Goal: Task Accomplishment & Management: Use online tool/utility

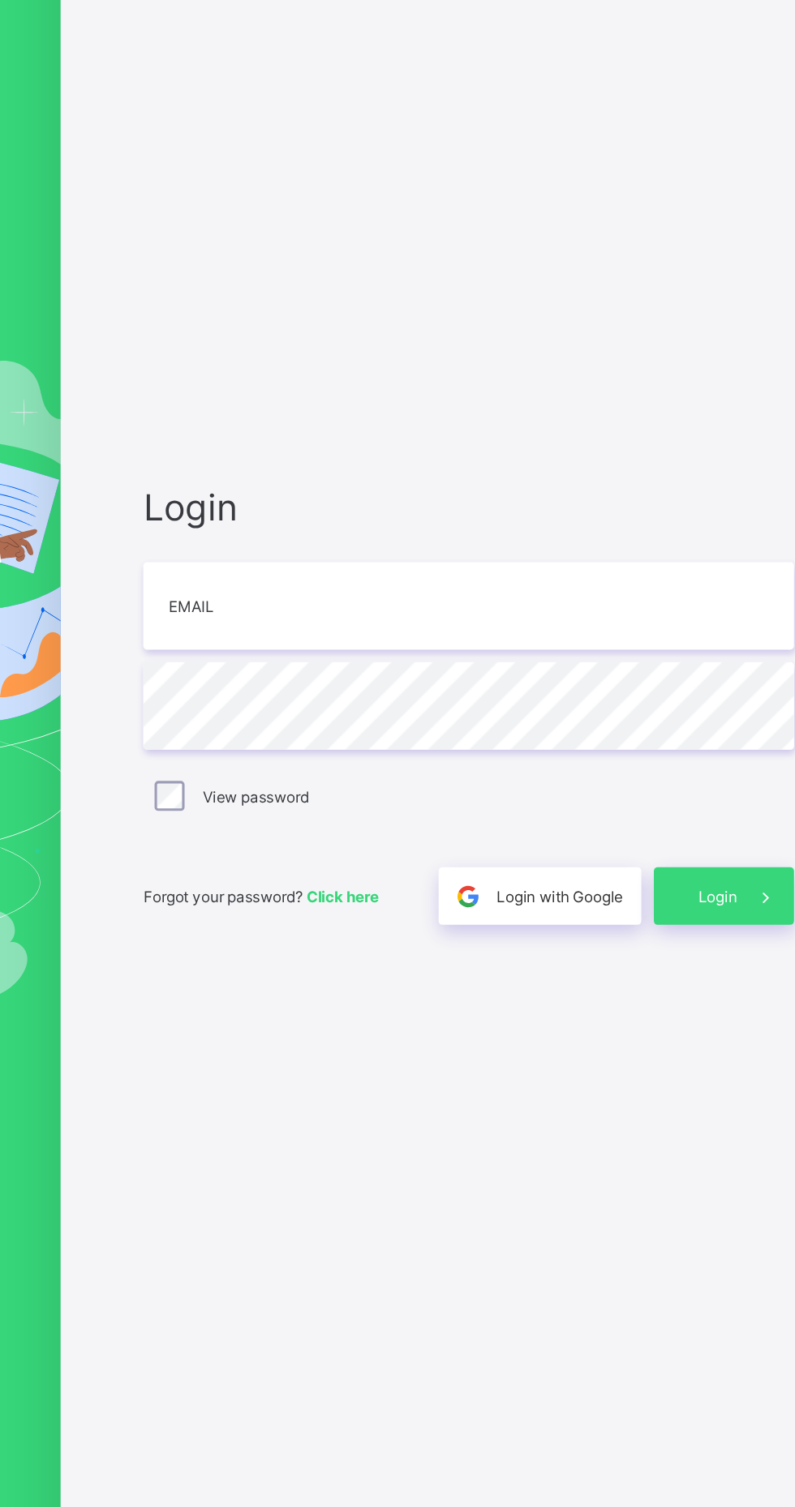
type input "**********"
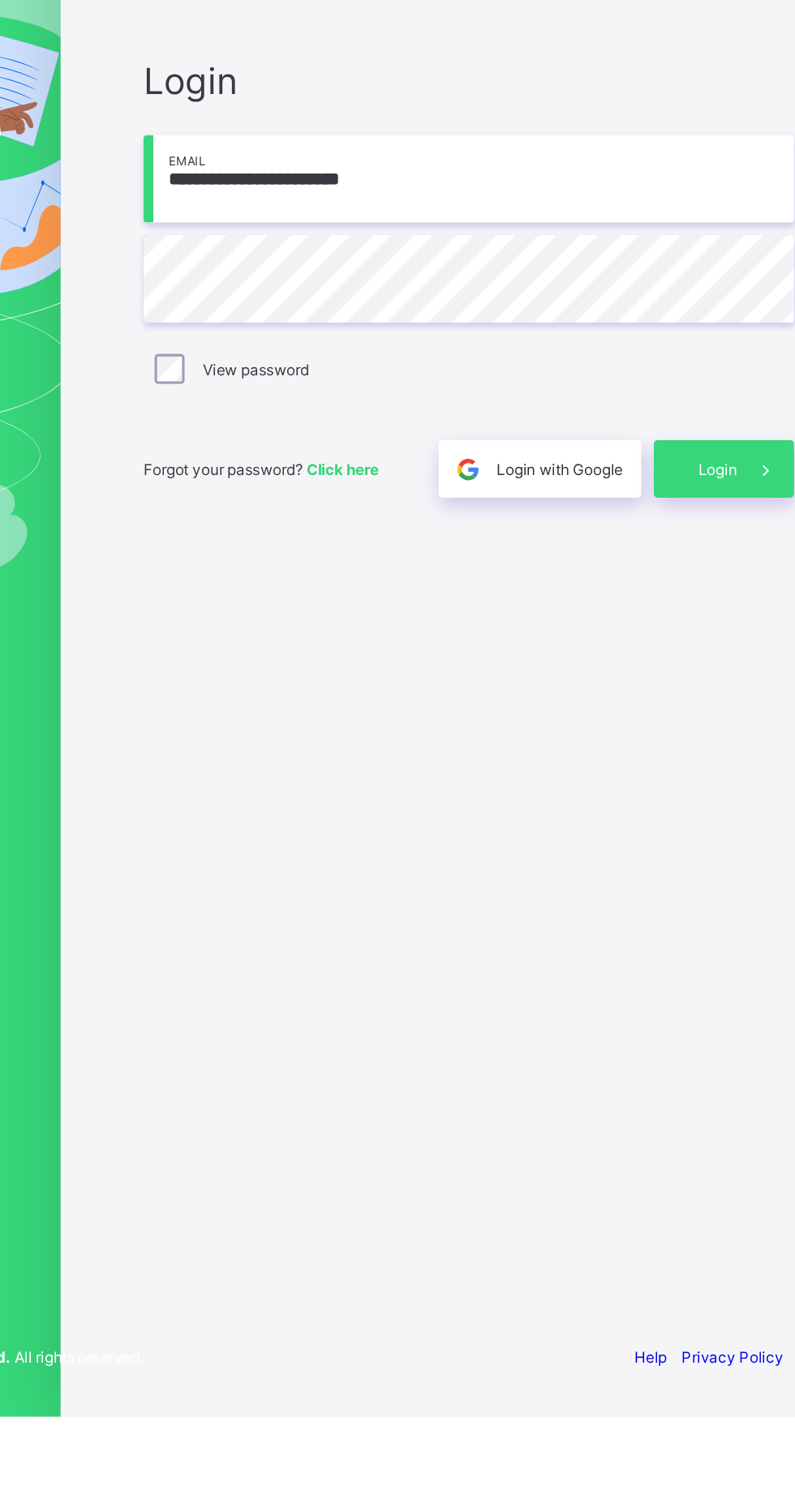
click at [699, 911] on div "Login" at bounding box center [695, 892] width 91 height 37
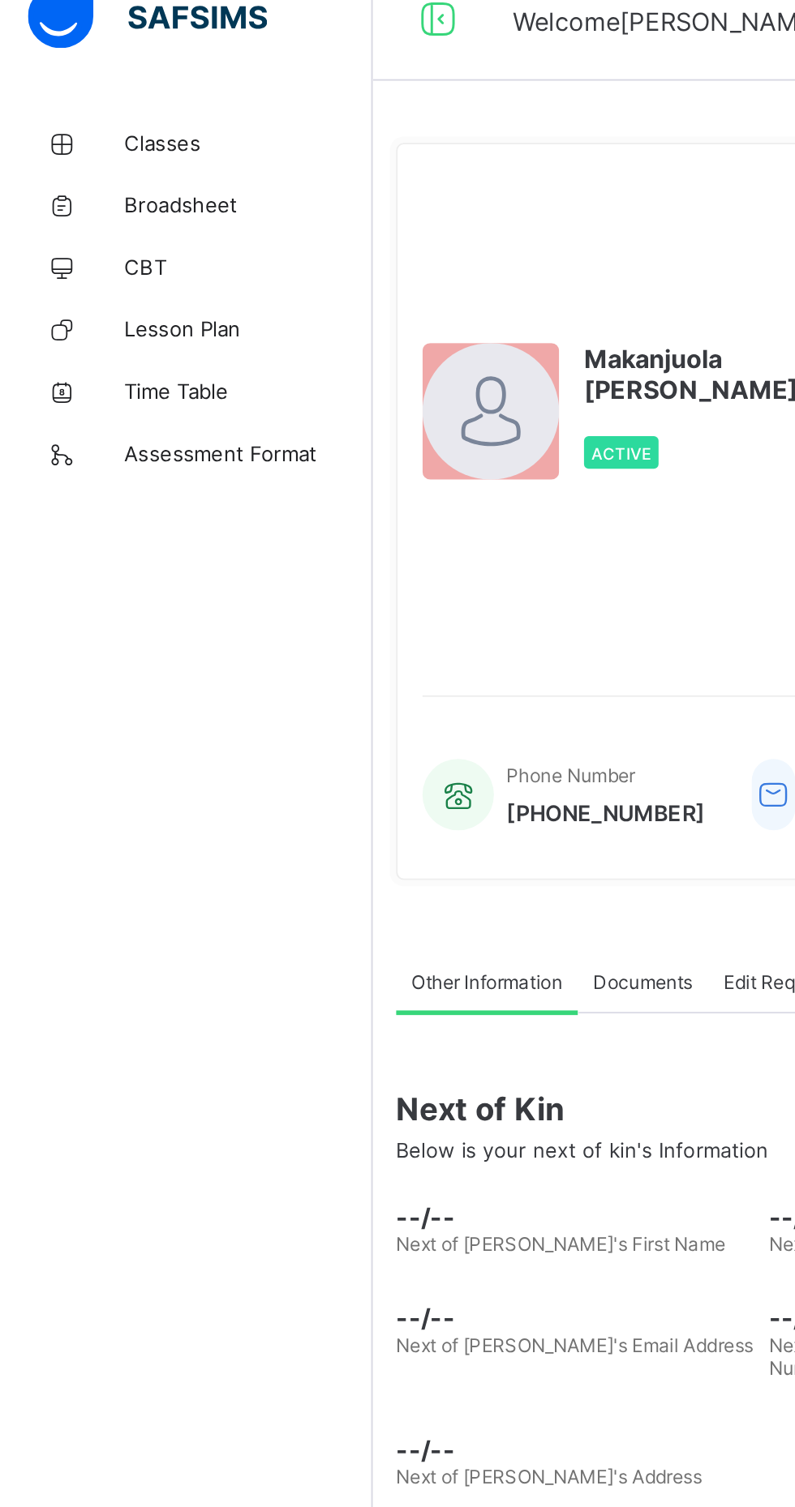
click at [88, 95] on span "Classes" at bounding box center [130, 97] width 130 height 13
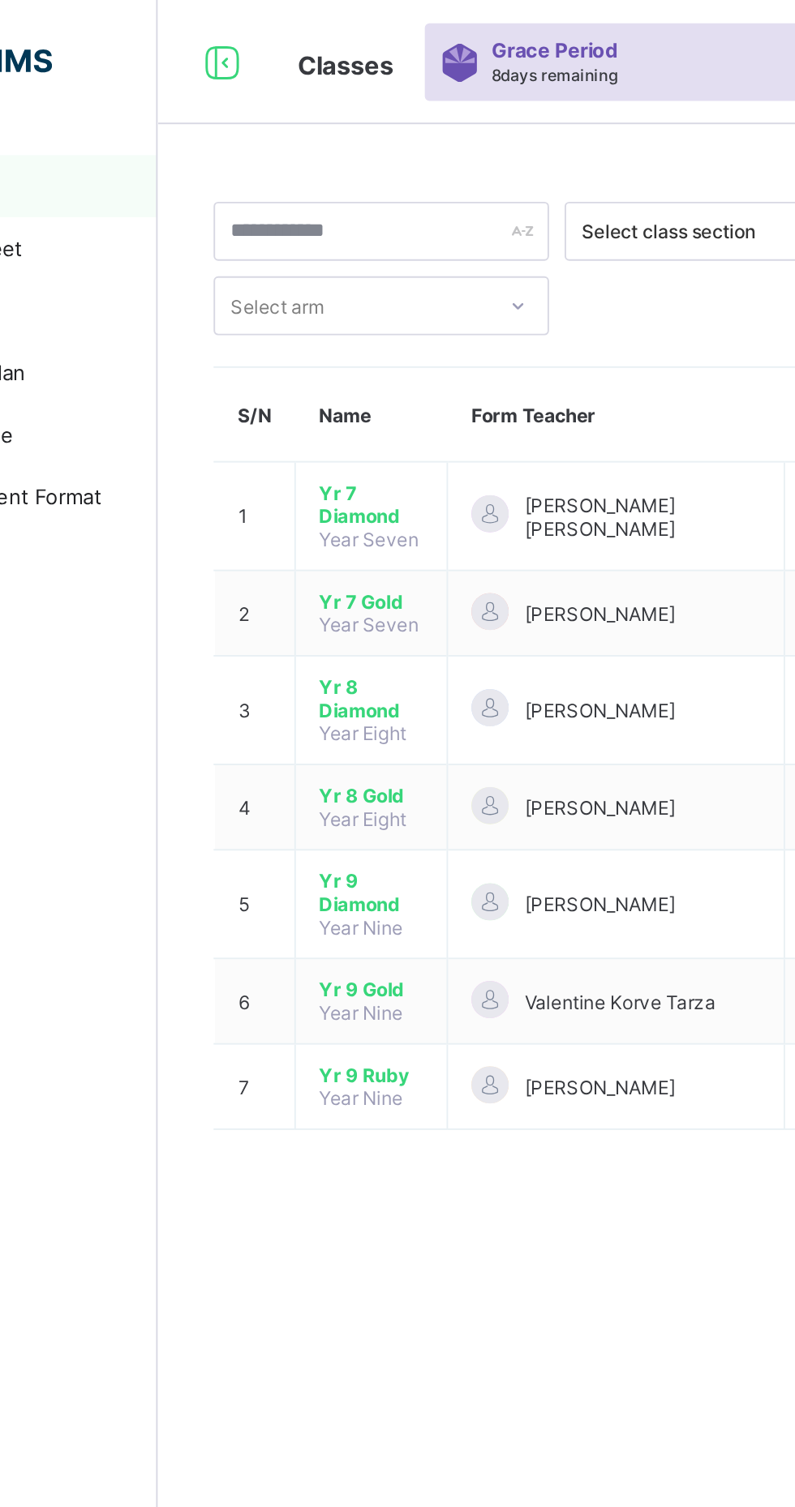
click at [418, 271] on span "[PERSON_NAME] [PERSON_NAME]" at bounding box center [447, 270] width 122 height 24
click at [311, 261] on span "Yr 7 Diamond" at bounding box center [306, 263] width 54 height 24
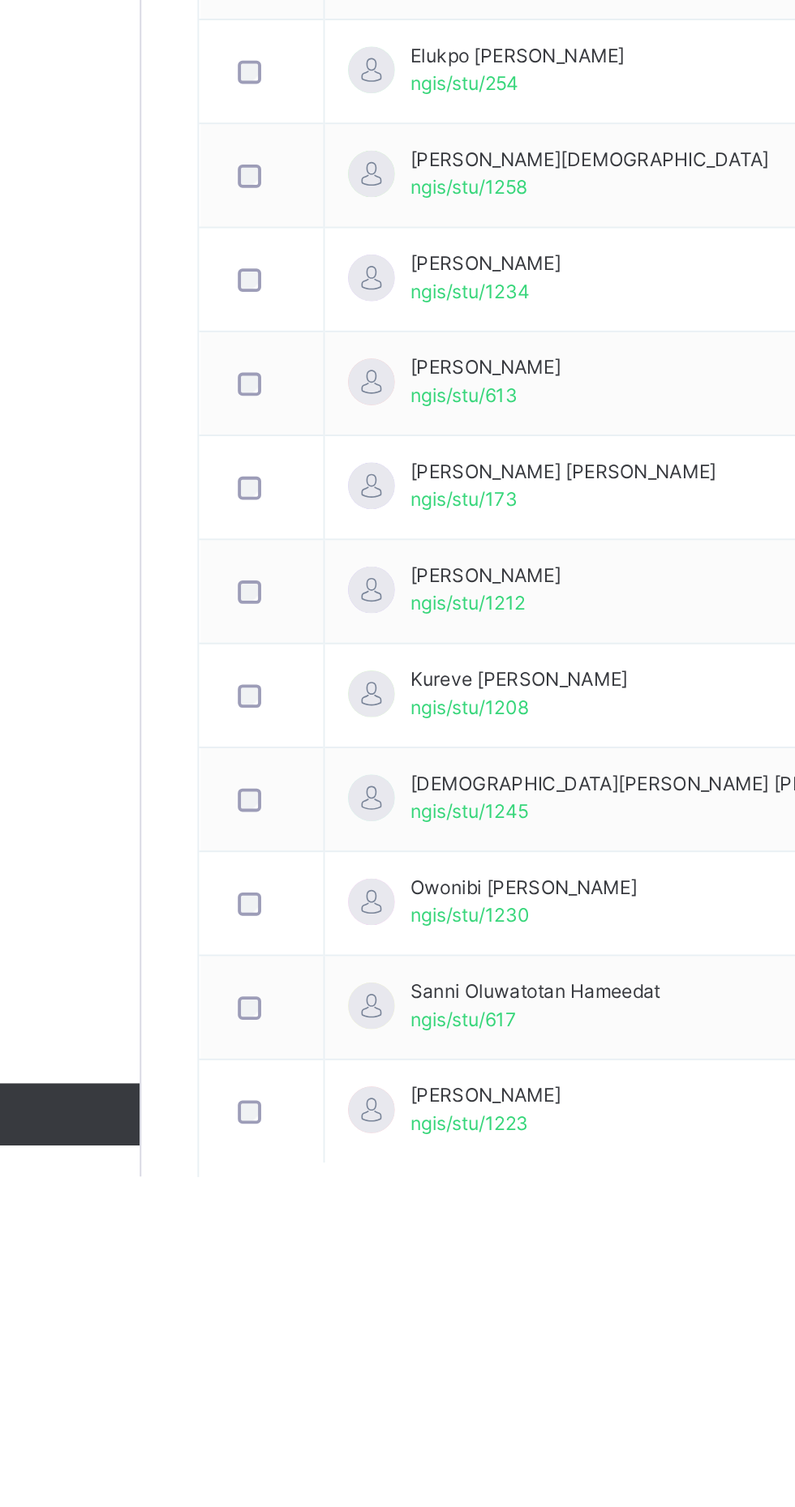
click at [364, 1083] on span "[PERSON_NAME]" at bounding box center [374, 1085] width 79 height 15
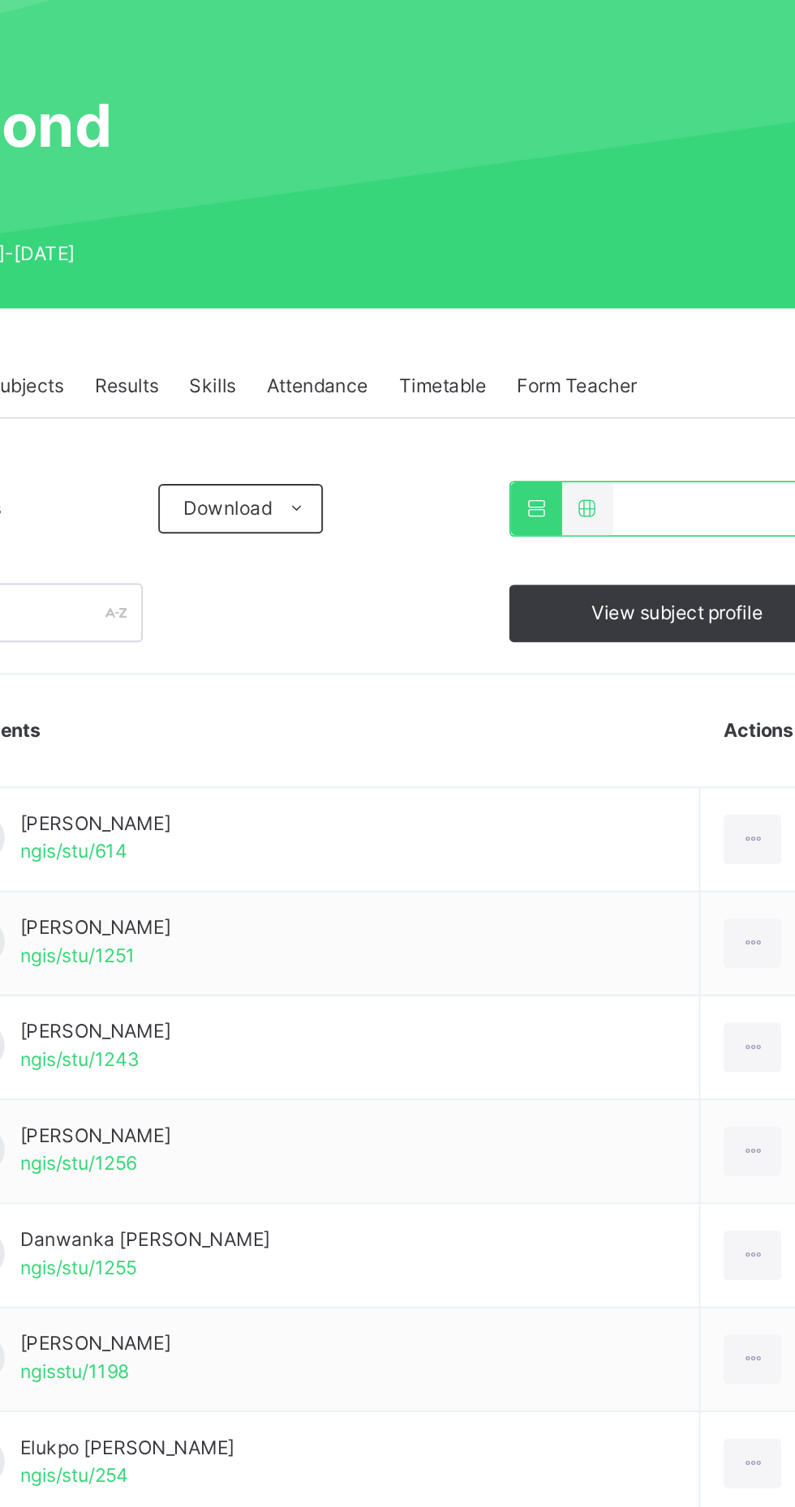
click at [491, 371] on span "Attendance" at bounding box center [490, 367] width 53 height 15
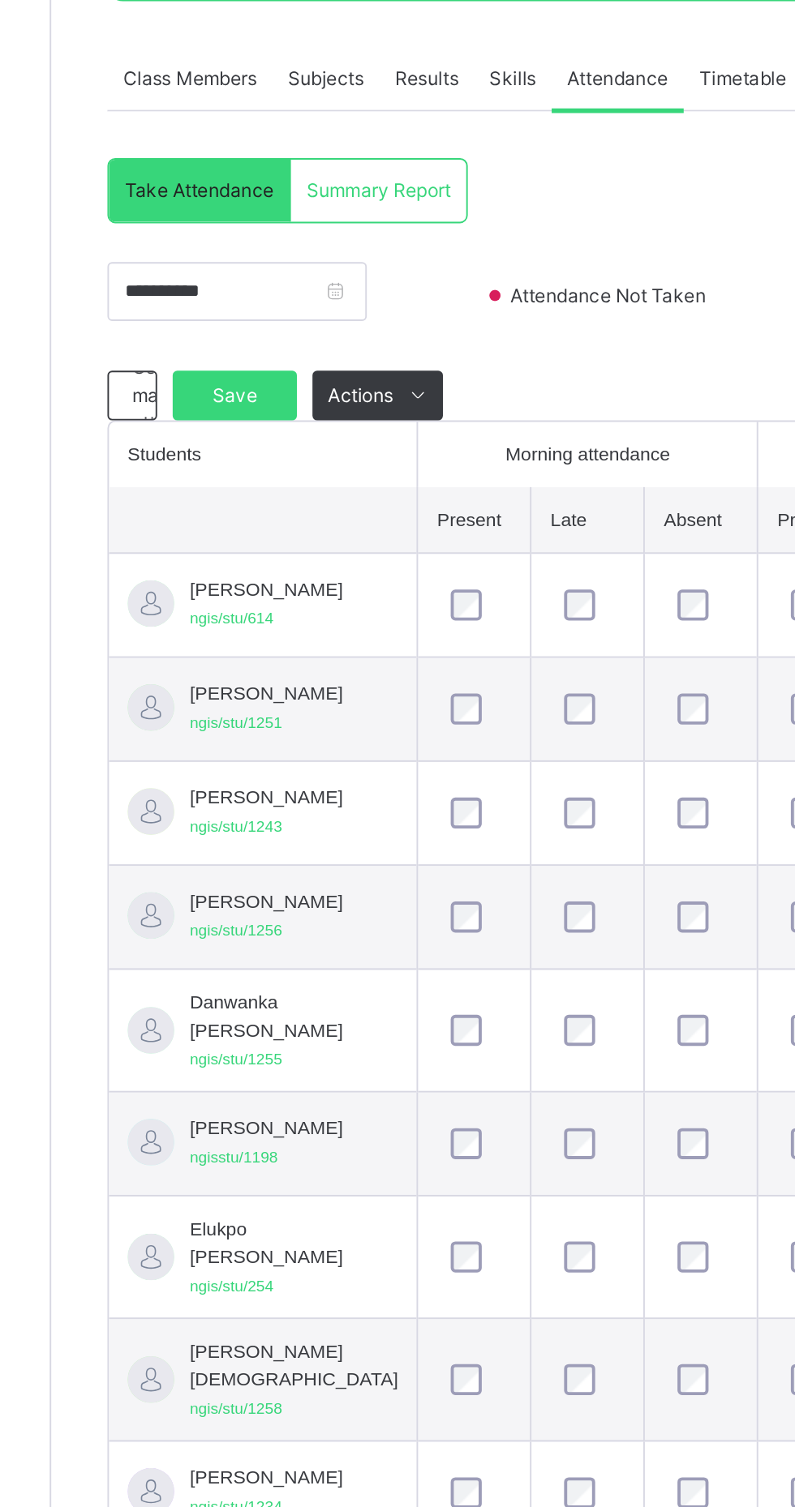
click at [297, 536] on span "Save" at bounding box center [290, 532] width 41 height 15
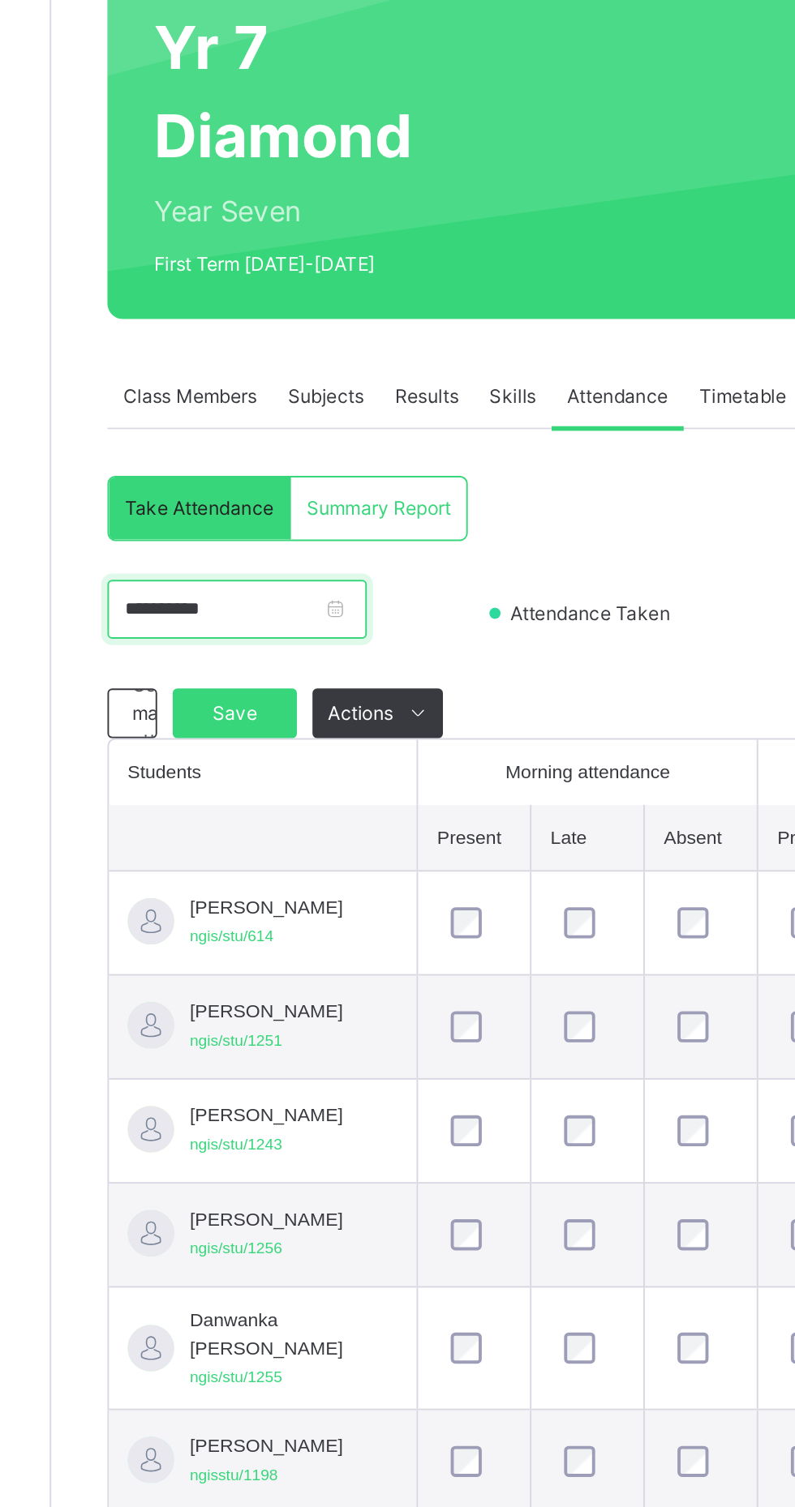
click at [243, 481] on input "**********" at bounding box center [291, 478] width 135 height 31
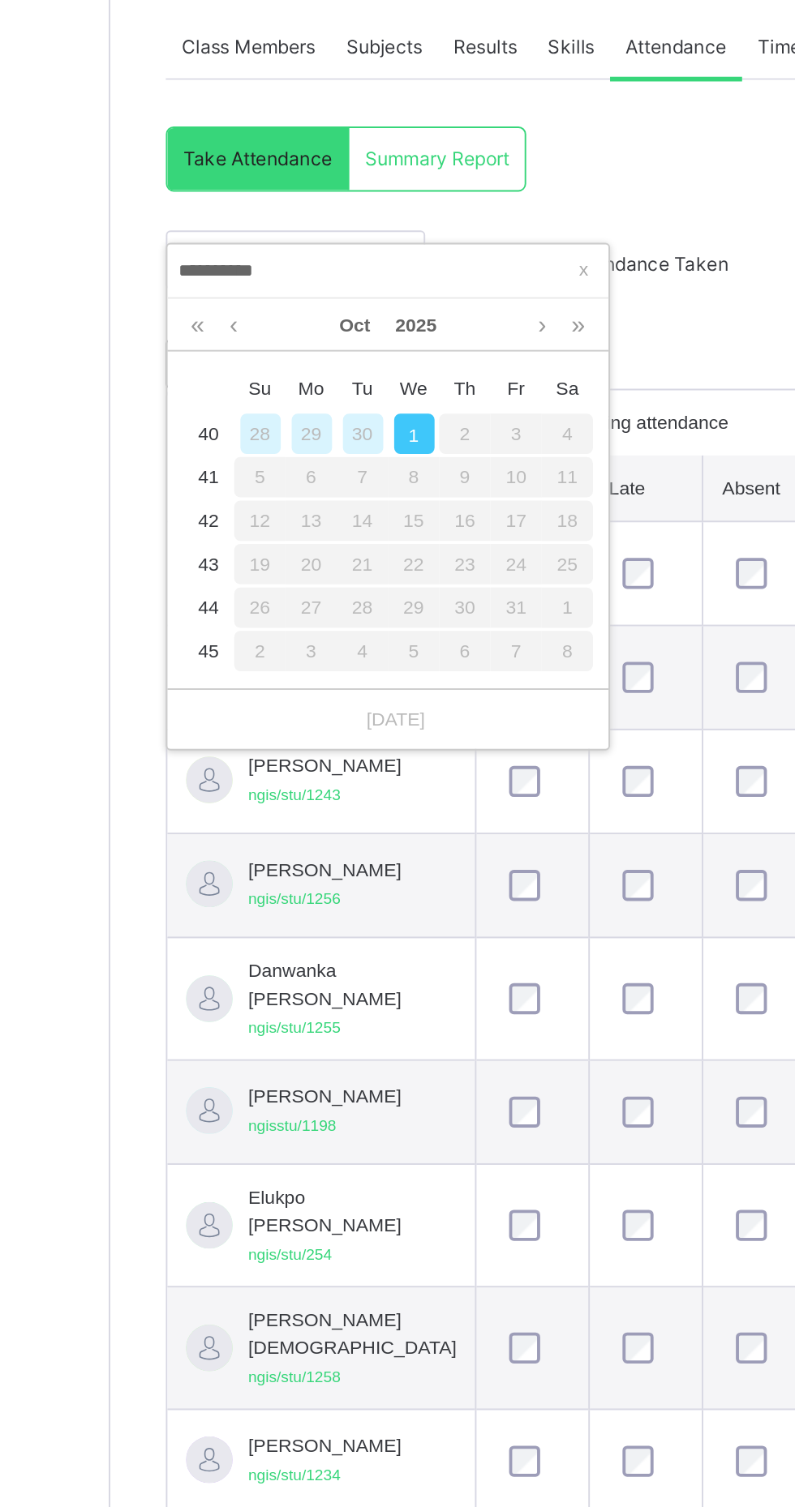
click at [324, 503] on link "Oct" at bounding box center [322, 513] width 29 height 28
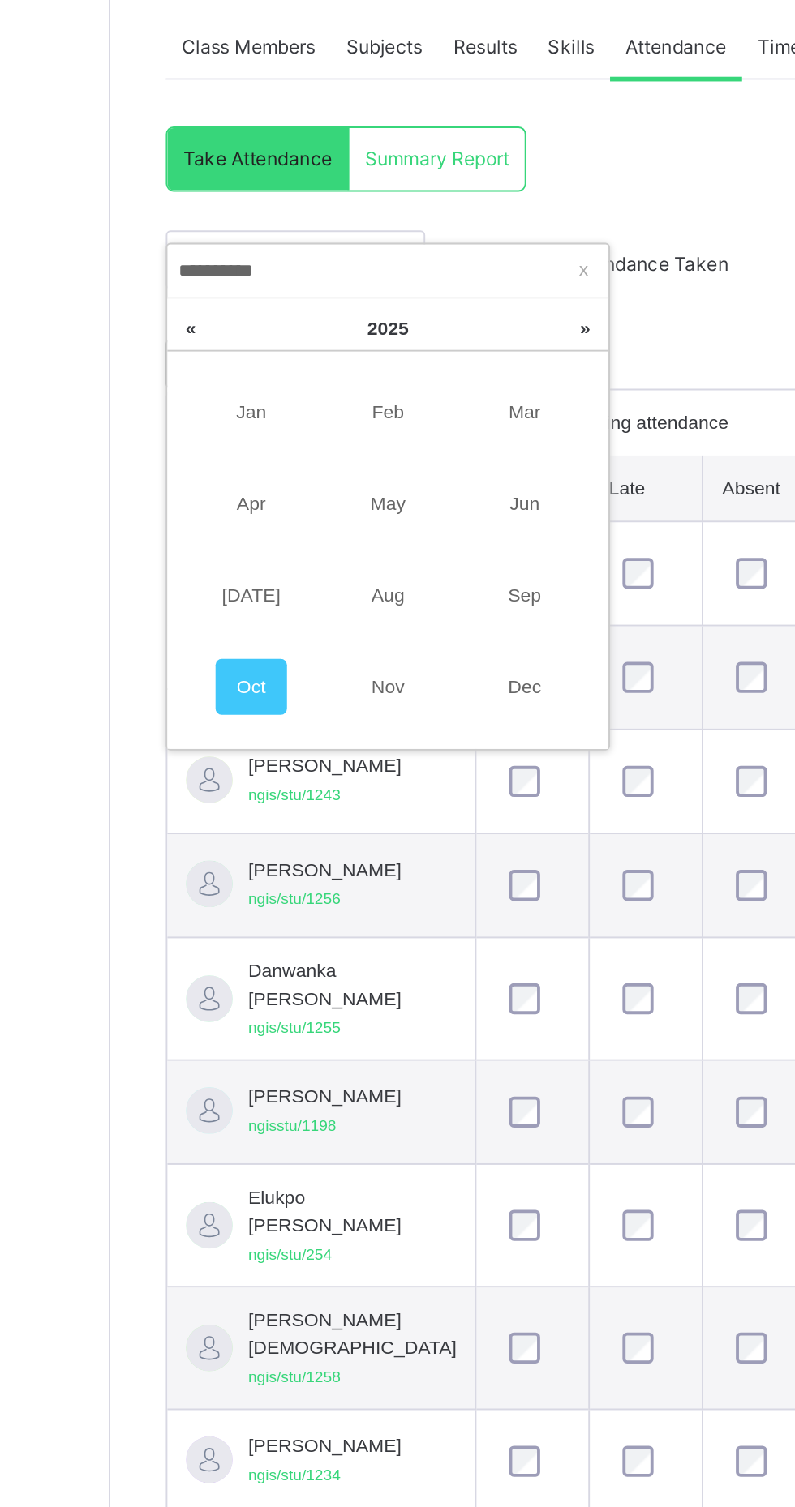
click at [414, 655] on link "Sep" at bounding box center [410, 653] width 37 height 29
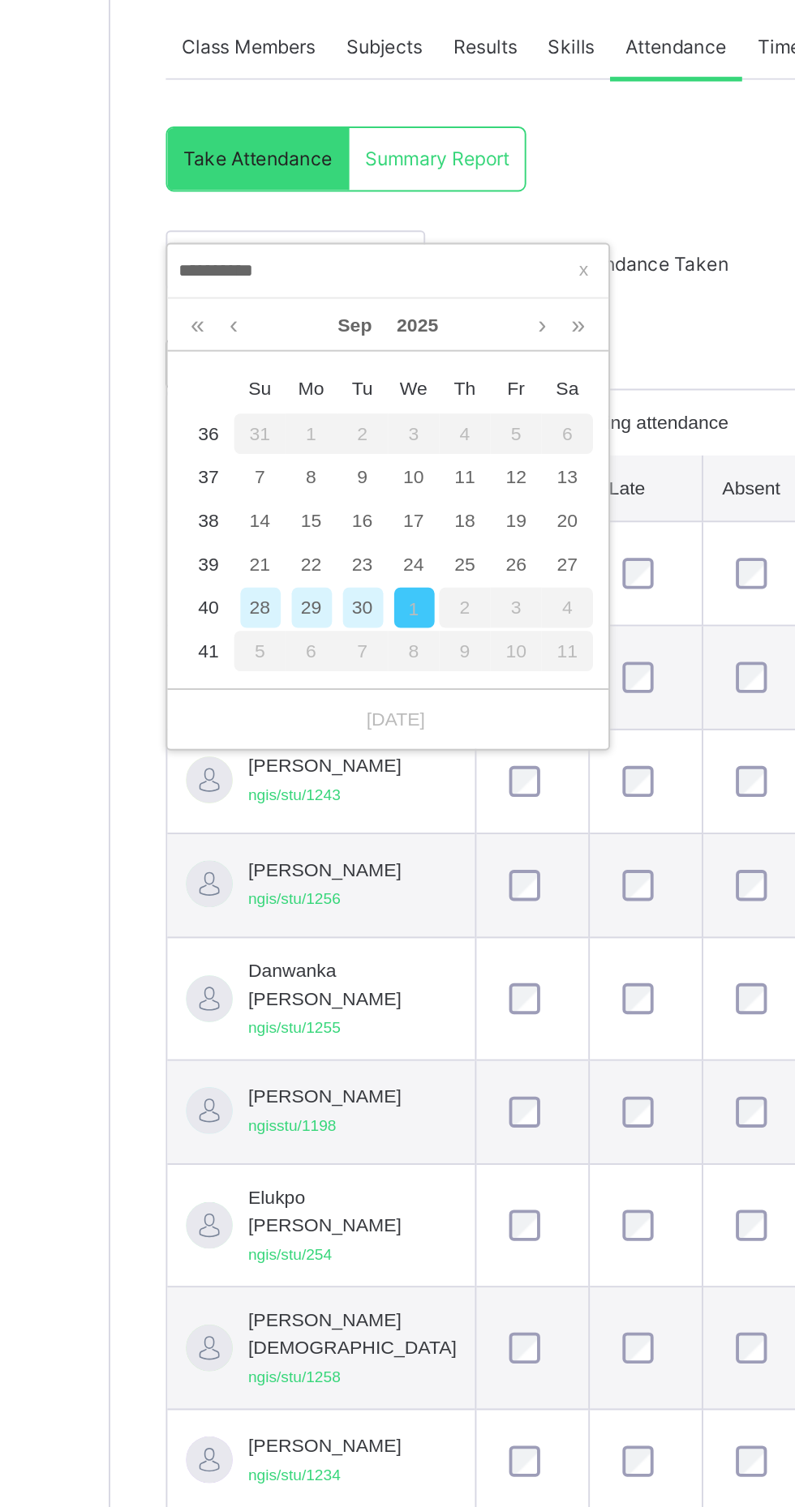
click at [298, 595] on div "8" at bounding box center [299, 591] width 21 height 21
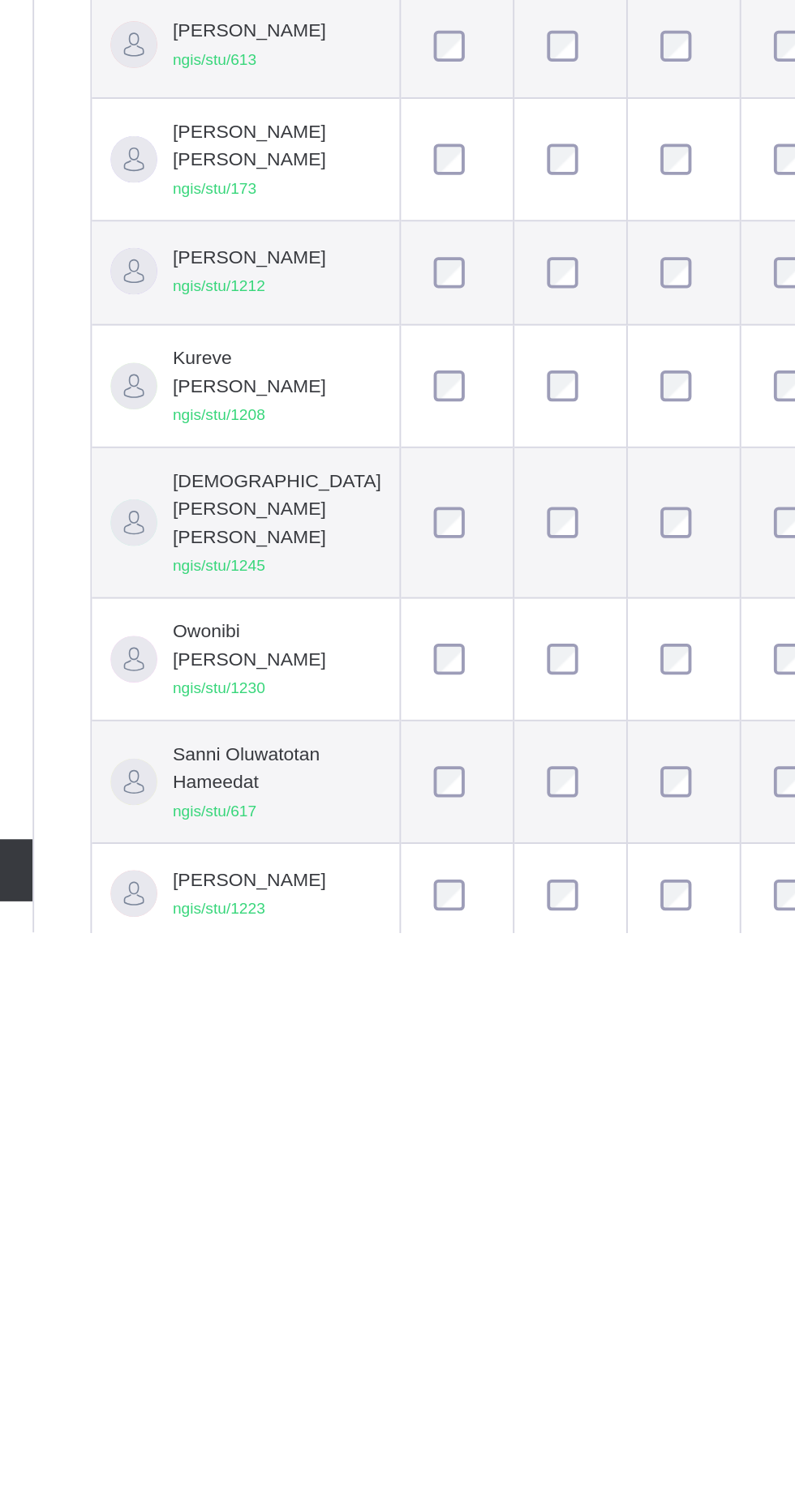
scroll to position [116, 0]
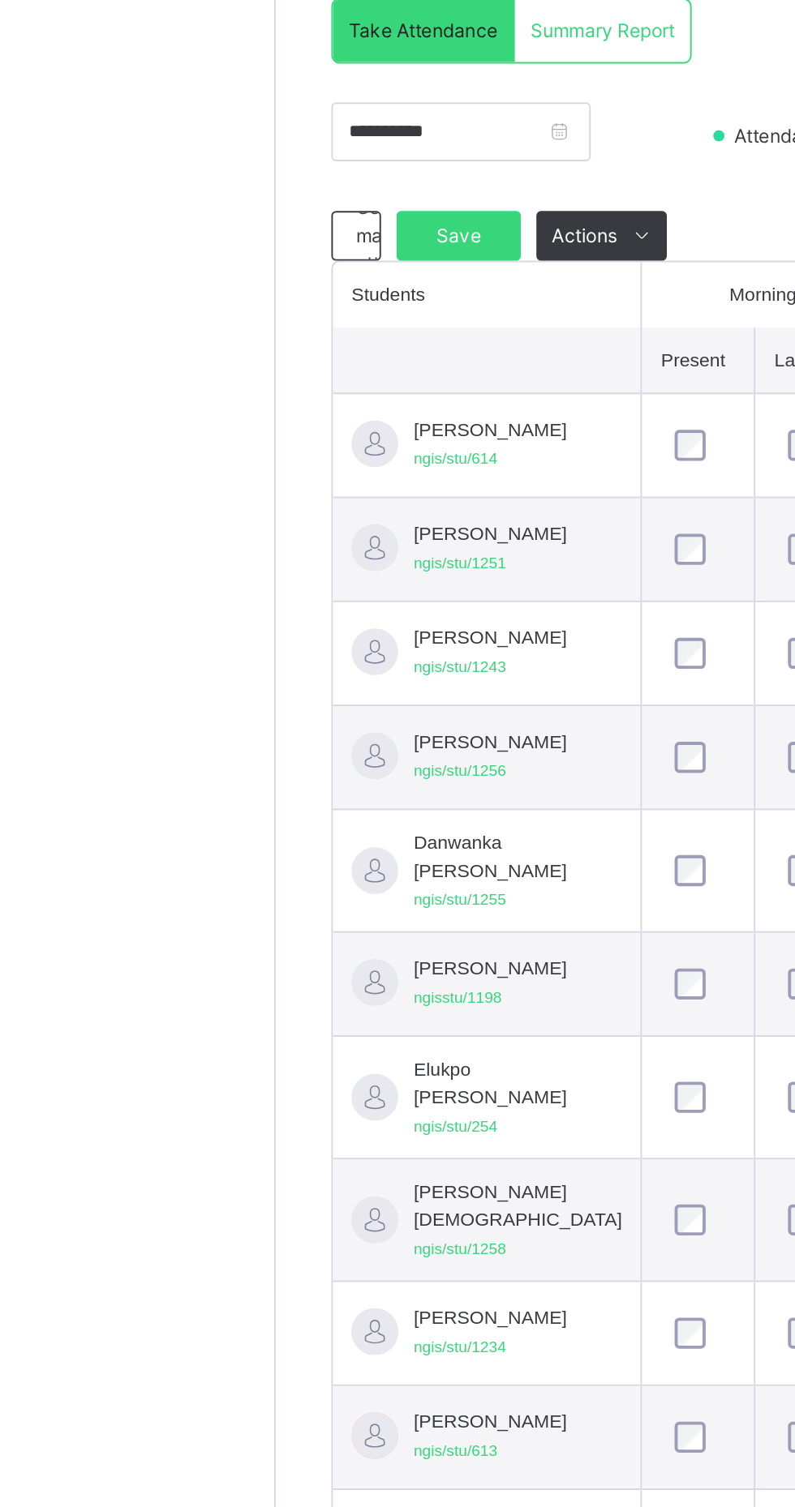
click at [283, 418] on span "Save" at bounding box center [290, 416] width 41 height 15
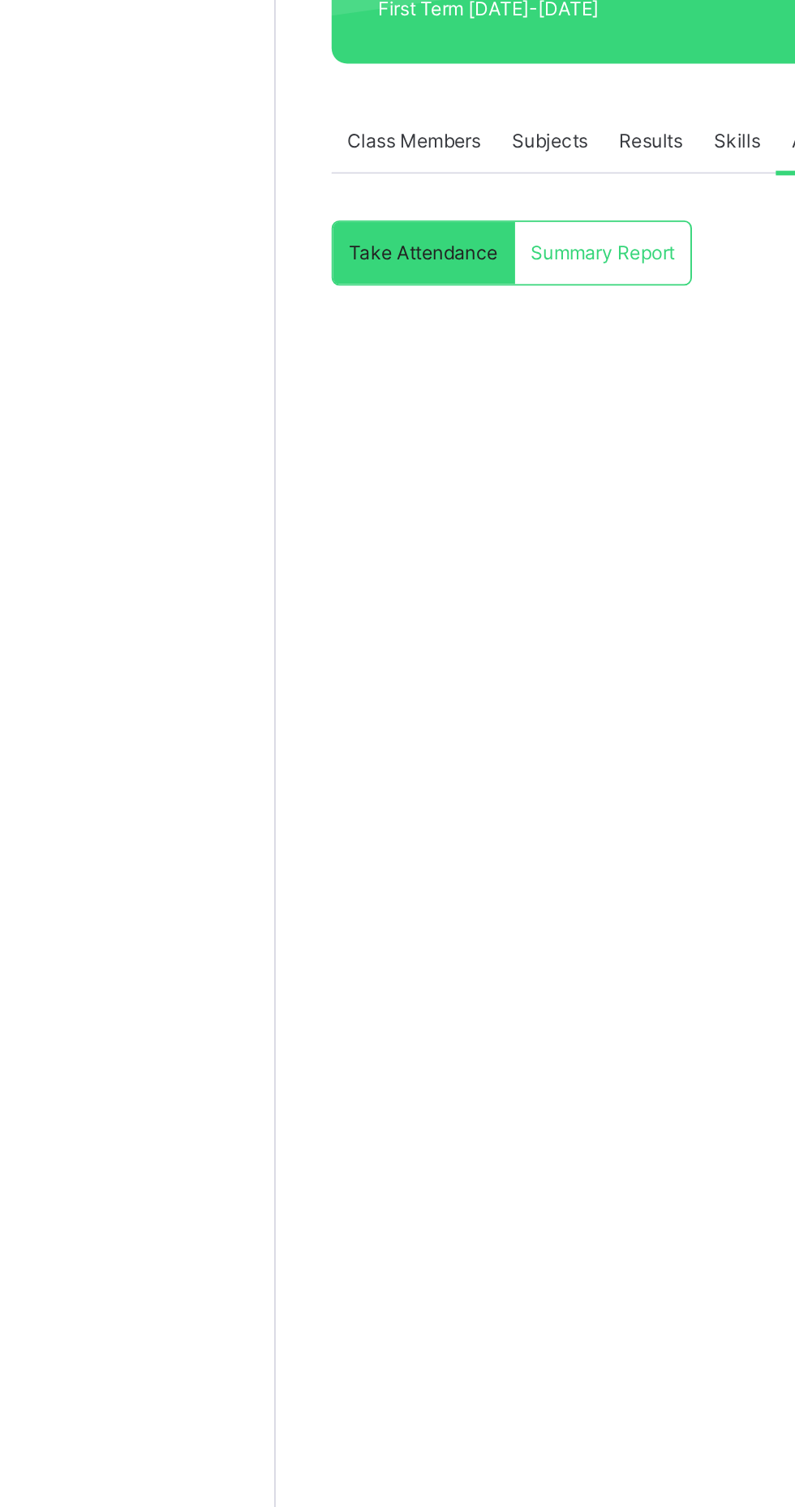
scroll to position [0, 0]
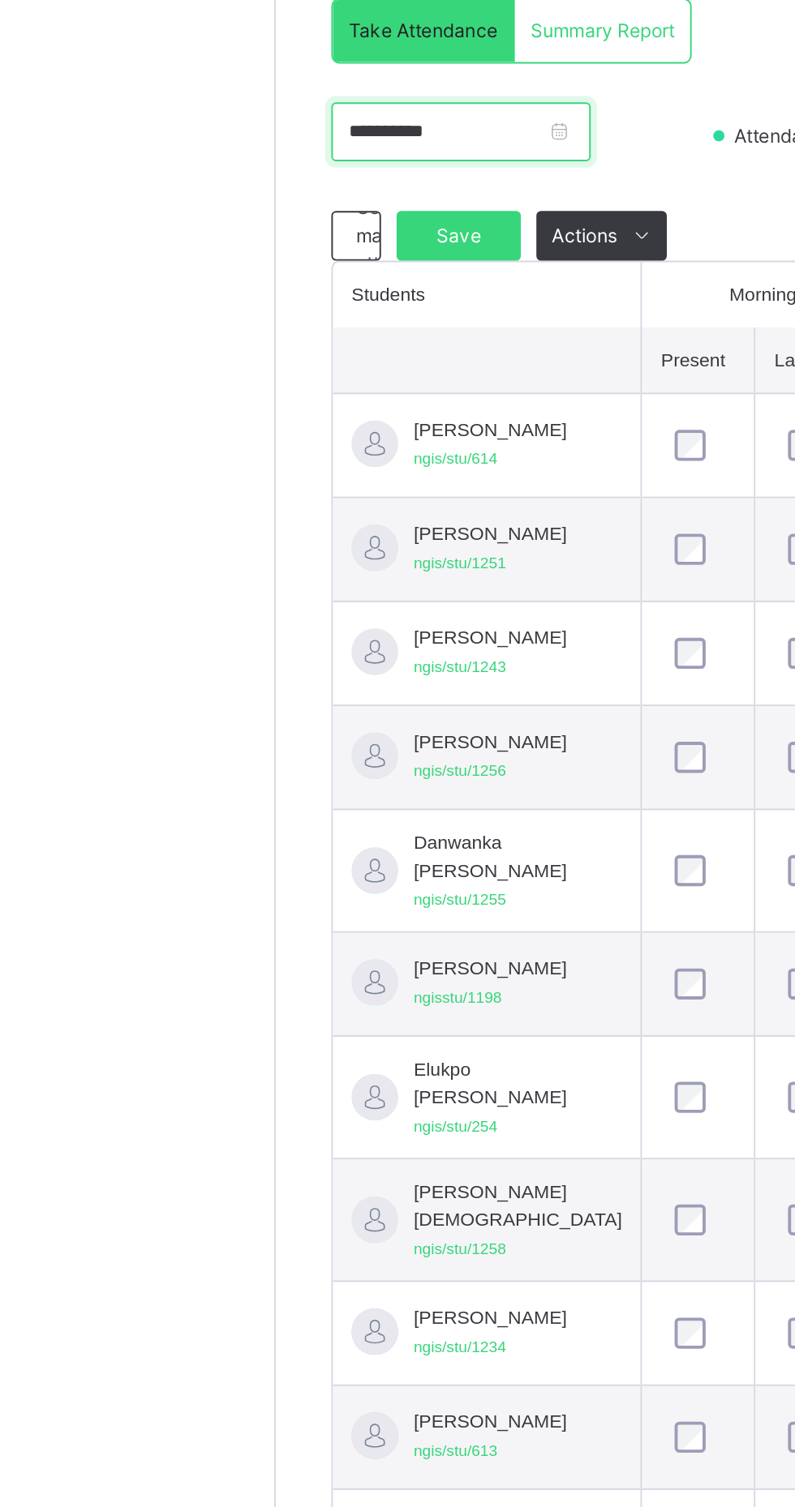
click at [251, 478] on input "**********" at bounding box center [291, 478] width 135 height 31
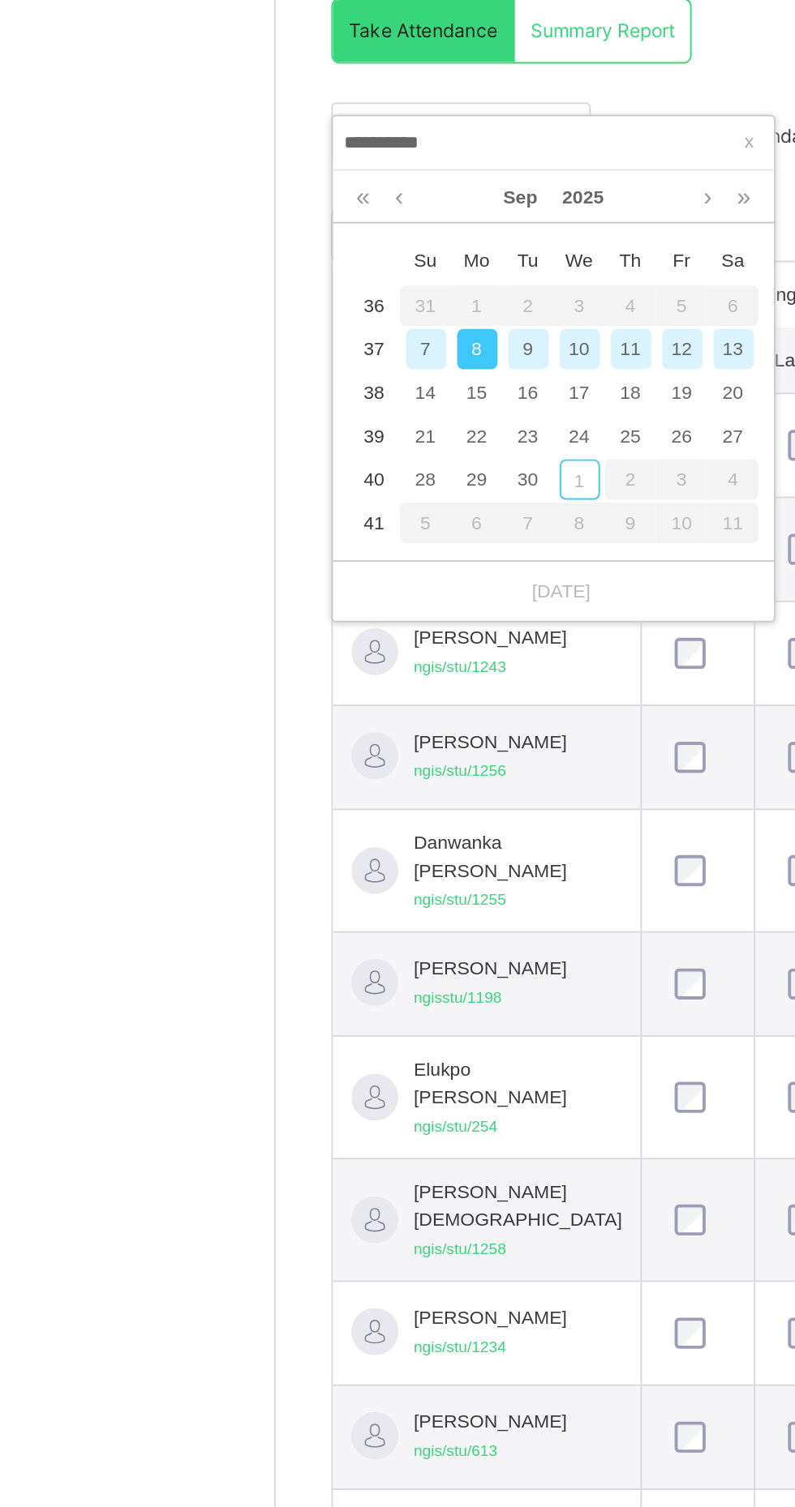
click at [327, 612] on div "16" at bounding box center [326, 614] width 21 height 21
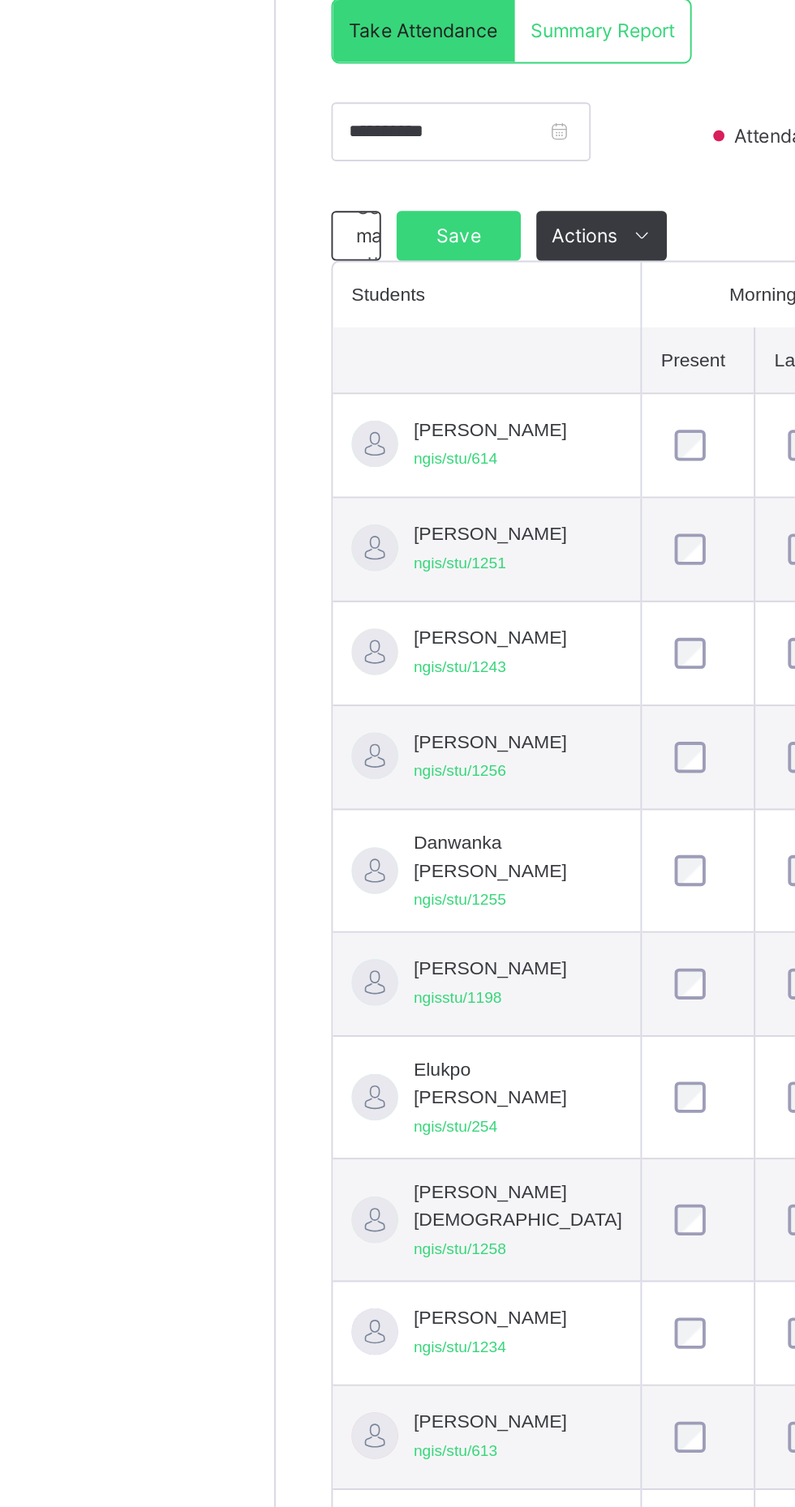
click at [50, 611] on div "Classes Broadsheet CBT Lesson Plan Time Table Assessment Format Help" at bounding box center [97, 786] width 195 height 1443
click at [254, 478] on input "**********" at bounding box center [291, 478] width 135 height 31
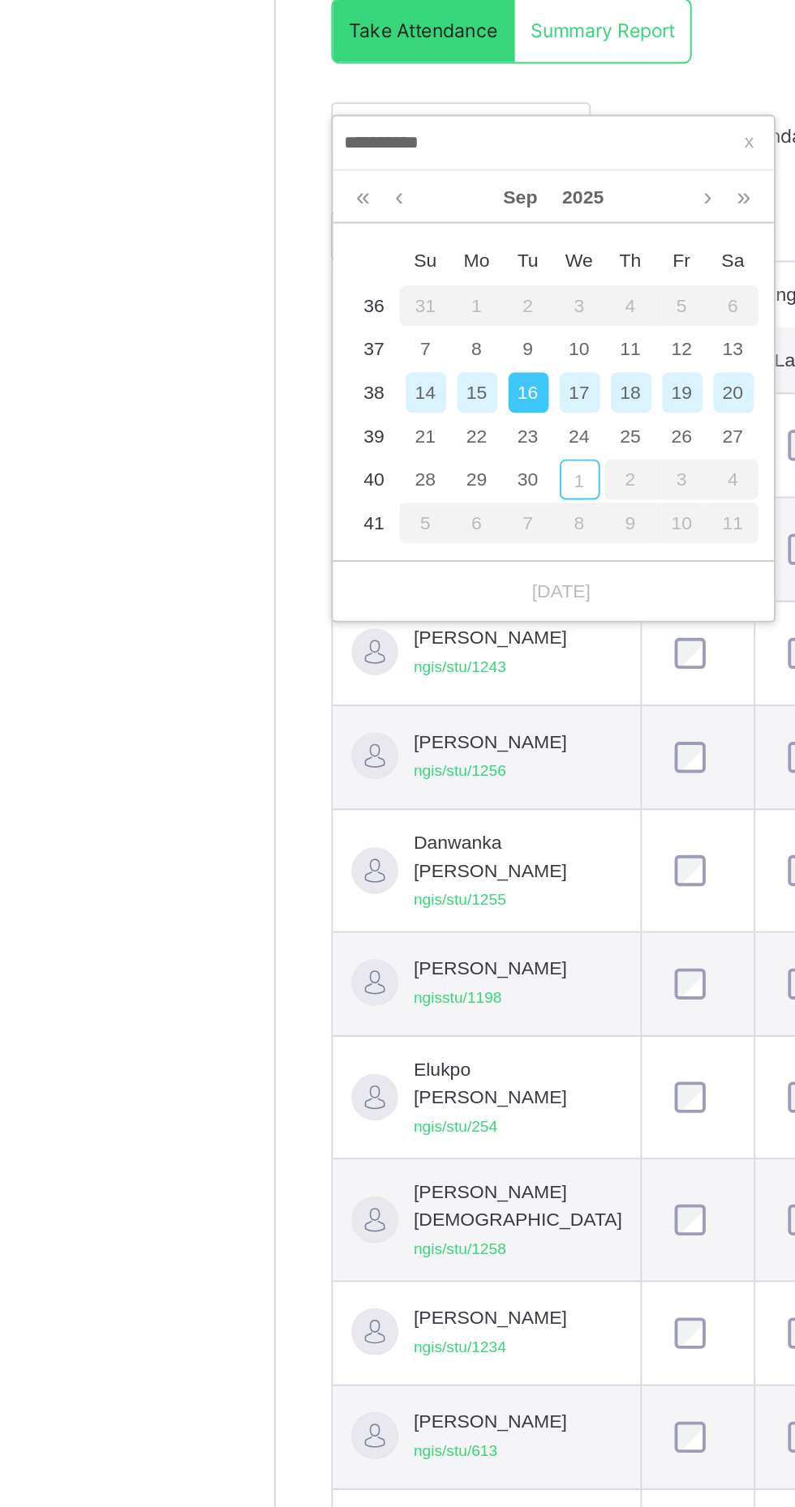
click at [325, 594] on div "9" at bounding box center [326, 591] width 21 height 21
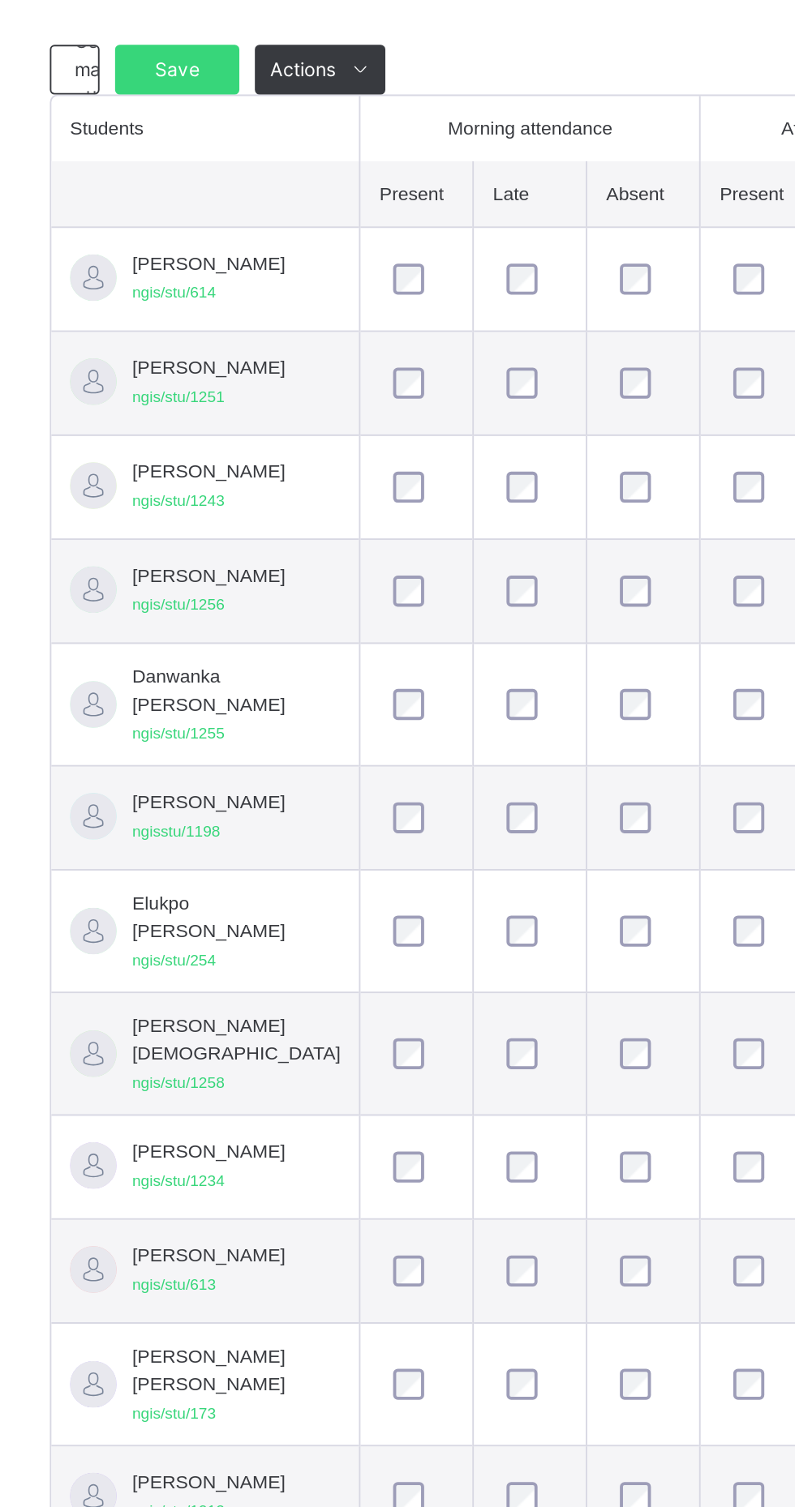
click at [514, 1123] on div at bounding box center [533, 1106] width 39 height 34
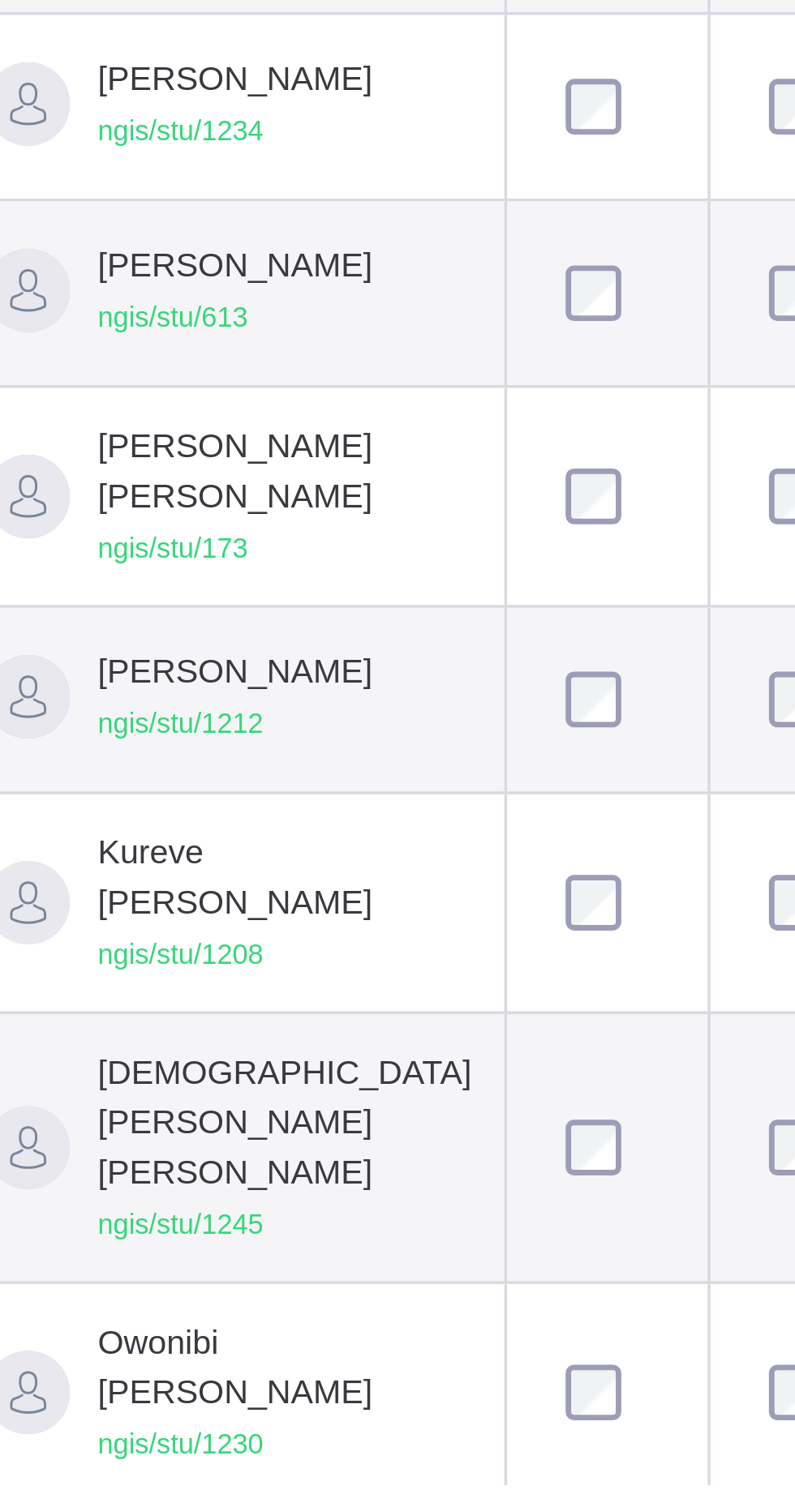
click at [445, 1252] on td at bounding box center [474, 1220] width 59 height 64
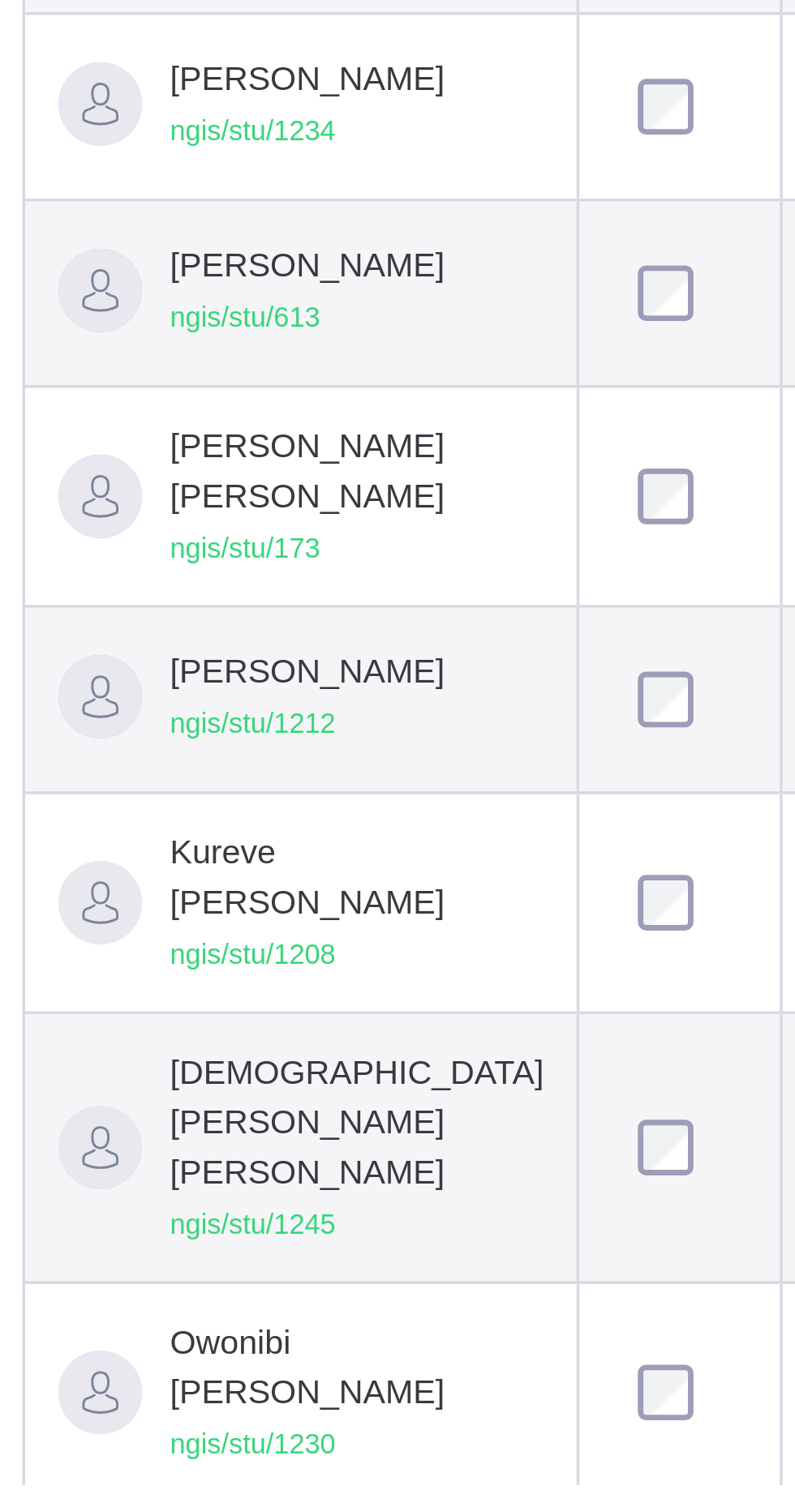
click at [386, 1252] on td at bounding box center [415, 1220] width 59 height 64
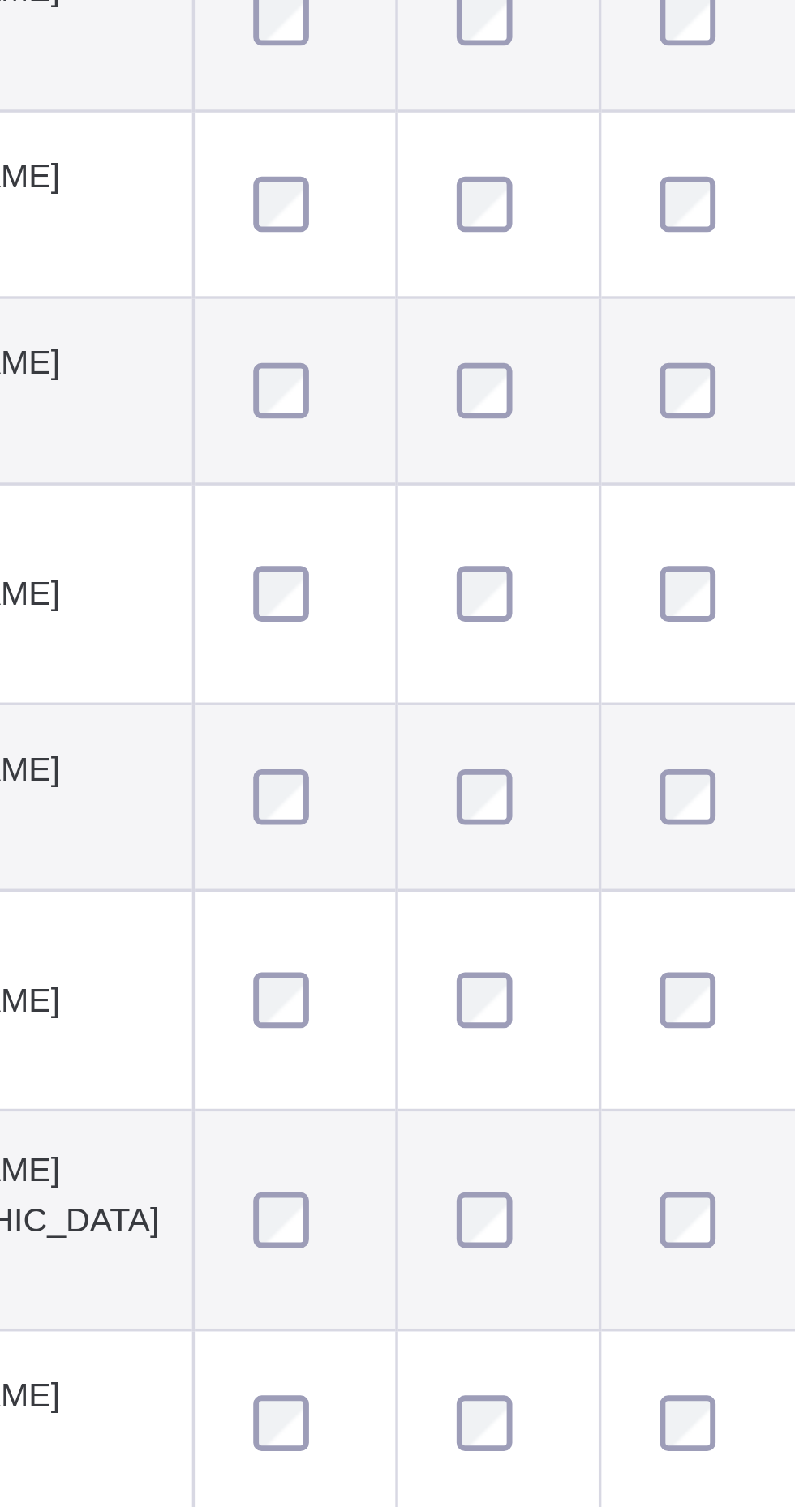
click at [386, 951] on td at bounding box center [415, 924] width 59 height 54
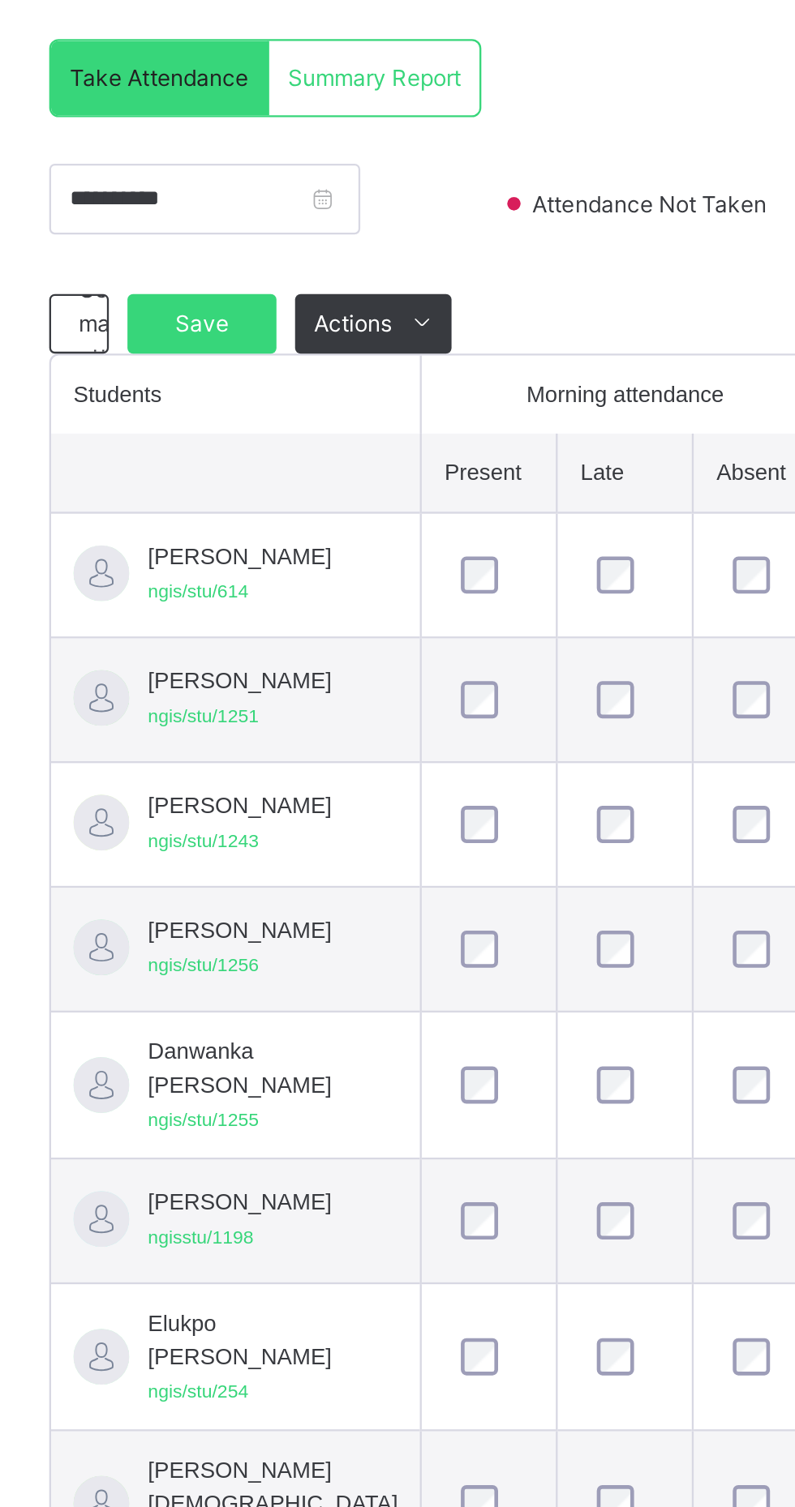
click at [445, 833] on td at bounding box center [474, 805] width 59 height 54
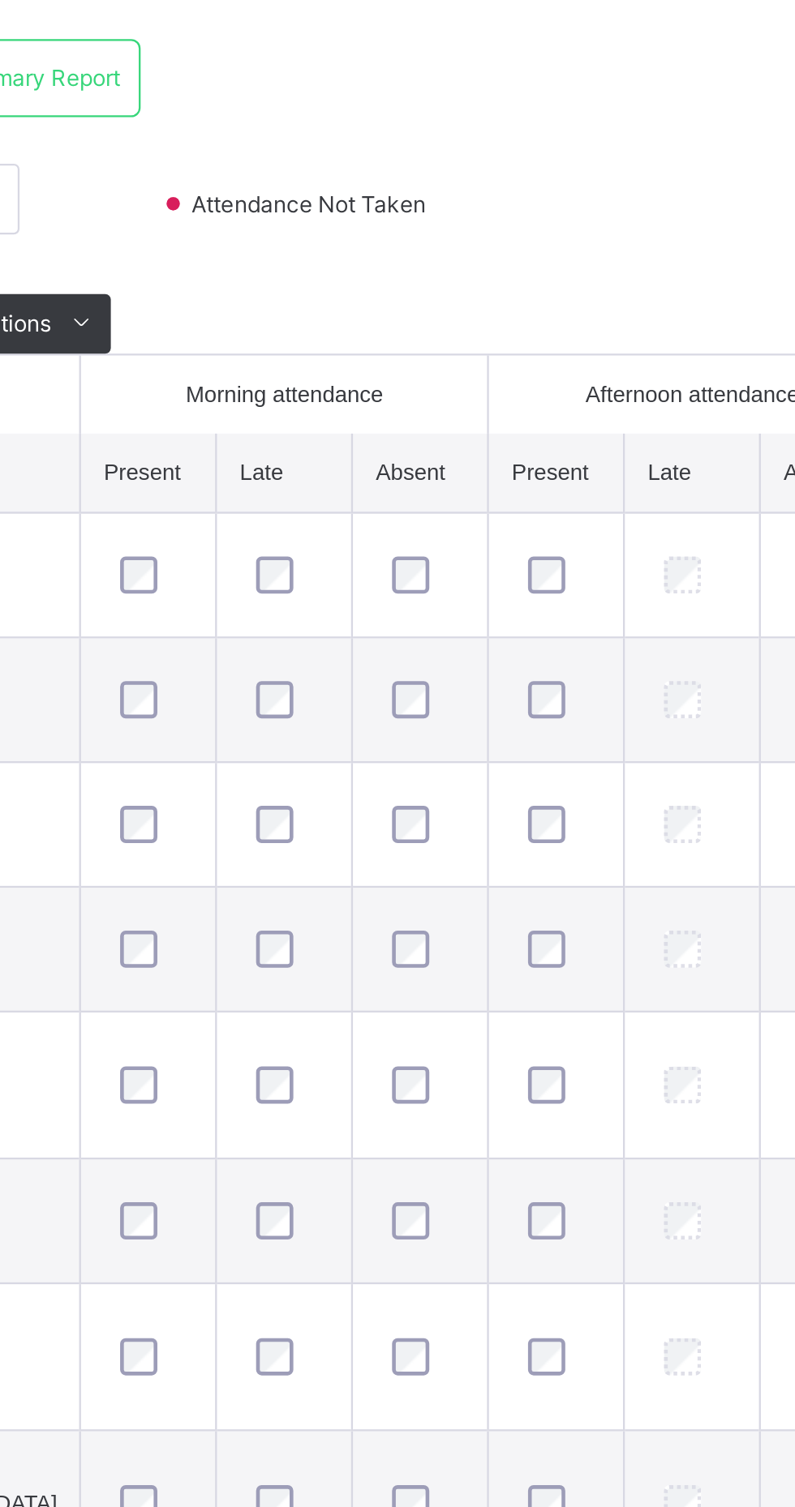
click at [682, 833] on td at bounding box center [711, 805] width 59 height 54
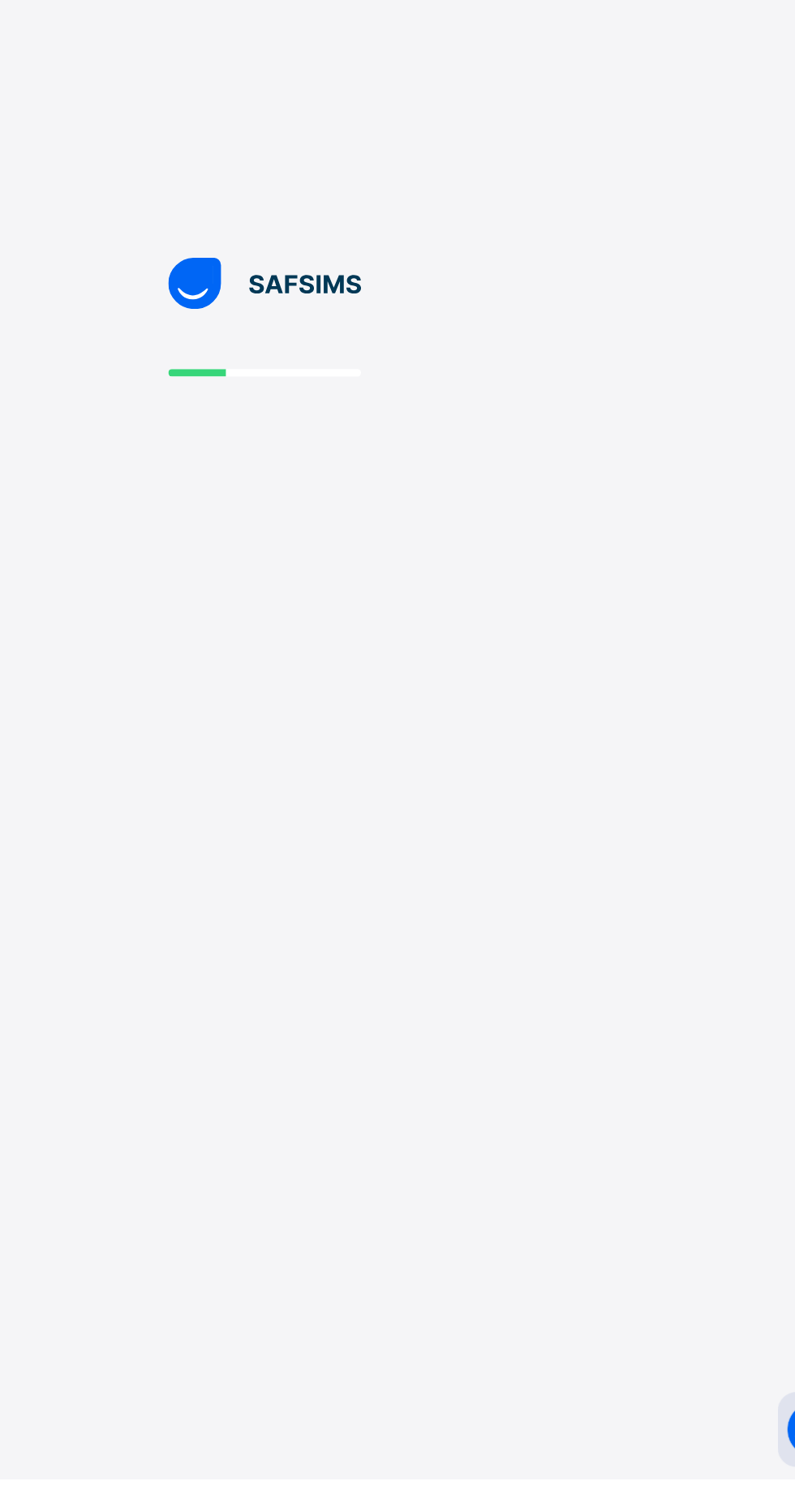
scroll to position [92, 0]
